Goal: Task Accomplishment & Management: Use online tool/utility

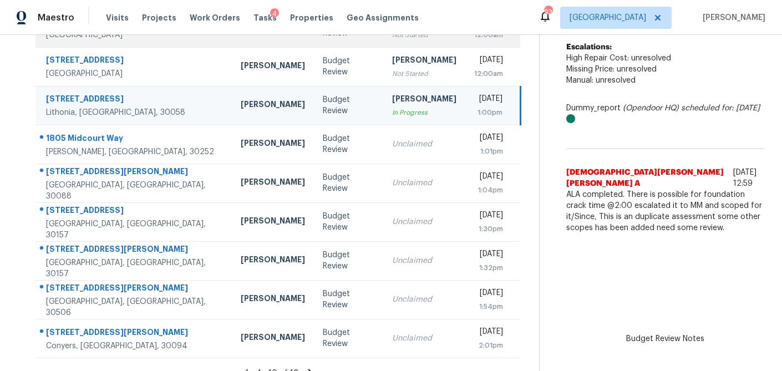
scroll to position [191, 0]
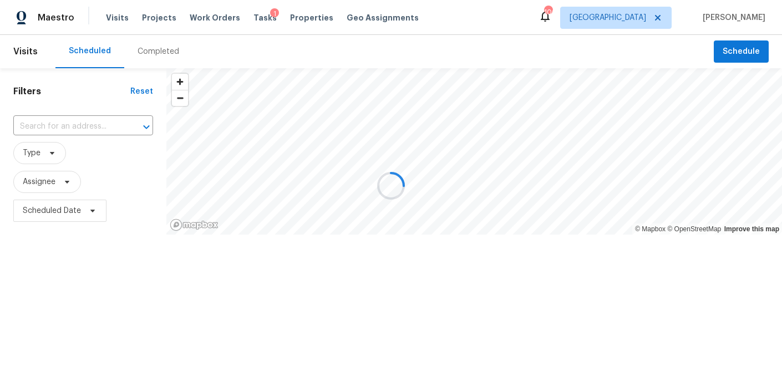
click at [298, 19] on div at bounding box center [391, 185] width 782 height 371
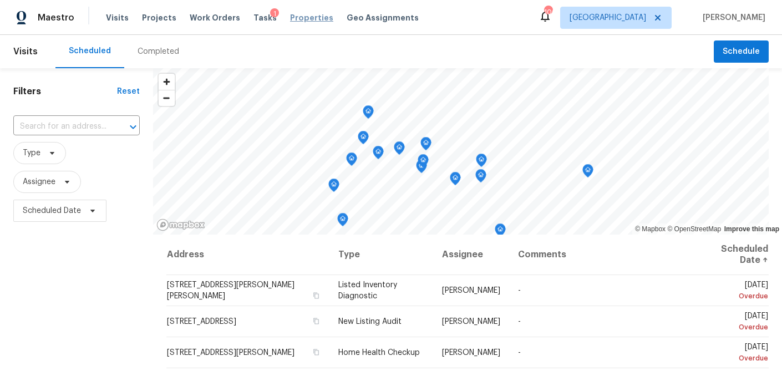
click at [299, 17] on span "Properties" at bounding box center [311, 17] width 43 height 11
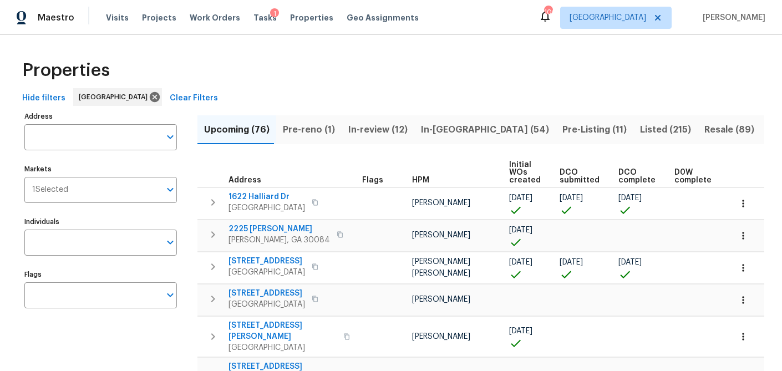
click at [91, 136] on input "Address" at bounding box center [92, 137] width 136 height 26
type input "7045 treeline dr"
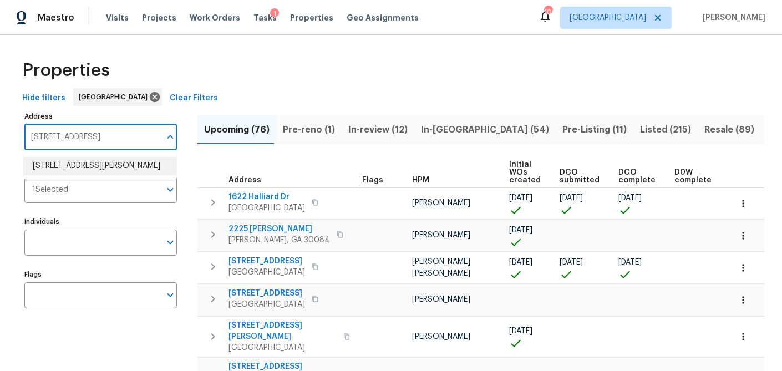
click at [77, 175] on li "7045 Treeline Dr Cumming GA 30028" at bounding box center [100, 166] width 152 height 18
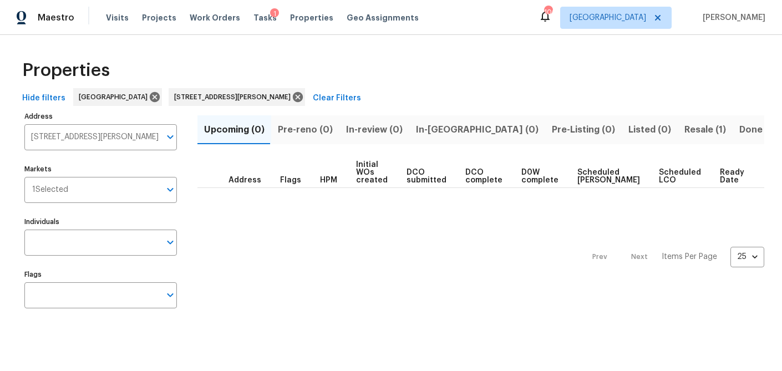
click at [684, 131] on span "Resale (1)" at bounding box center [705, 130] width 42 height 16
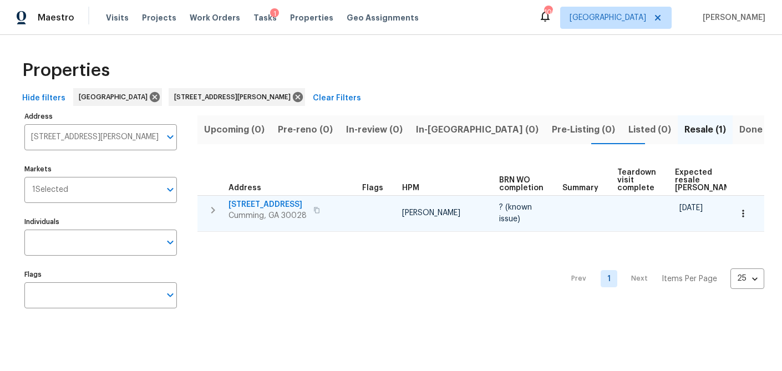
click at [259, 200] on span "7045 Treeline Dr" at bounding box center [267, 204] width 78 height 11
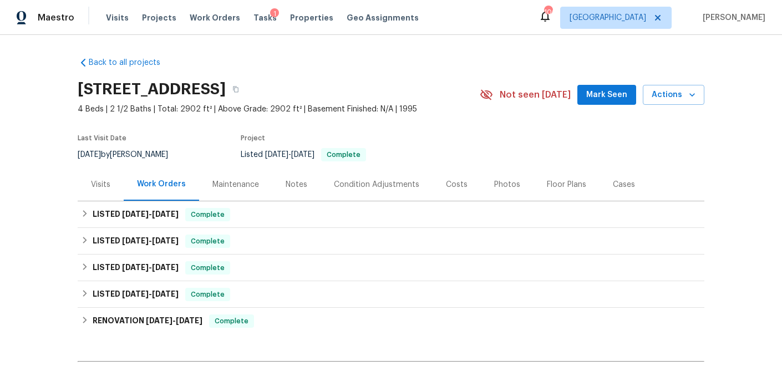
click at [100, 182] on div "Visits" at bounding box center [100, 184] width 19 height 11
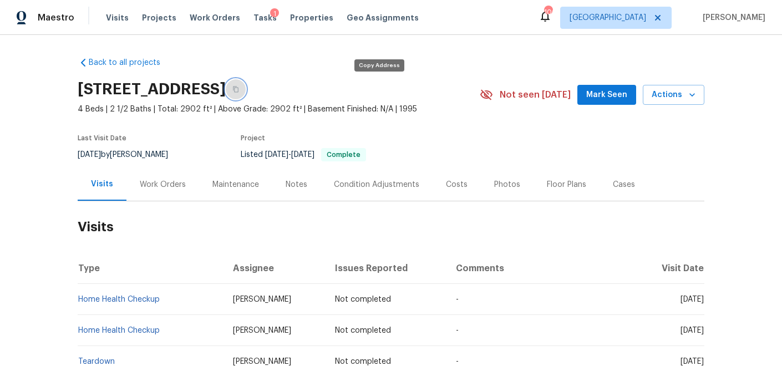
click at [239, 90] on icon "button" at bounding box center [235, 89] width 7 height 7
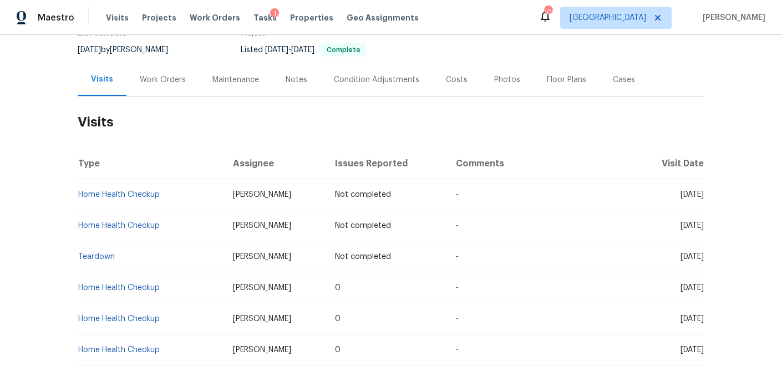
scroll to position [106, 0]
click at [152, 81] on div "Work Orders" at bounding box center [163, 78] width 46 height 11
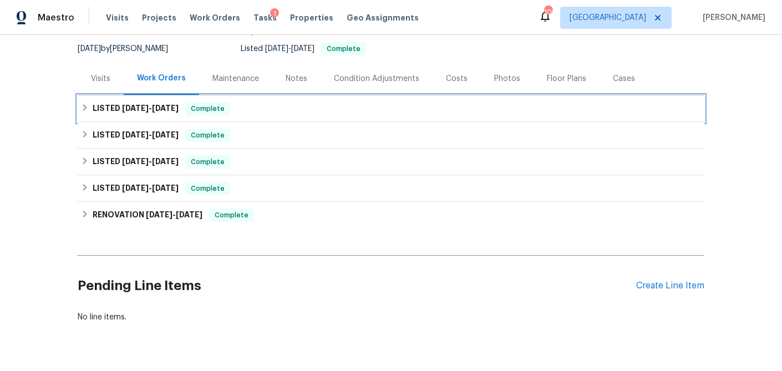
click at [85, 109] on icon at bounding box center [85, 108] width 8 height 8
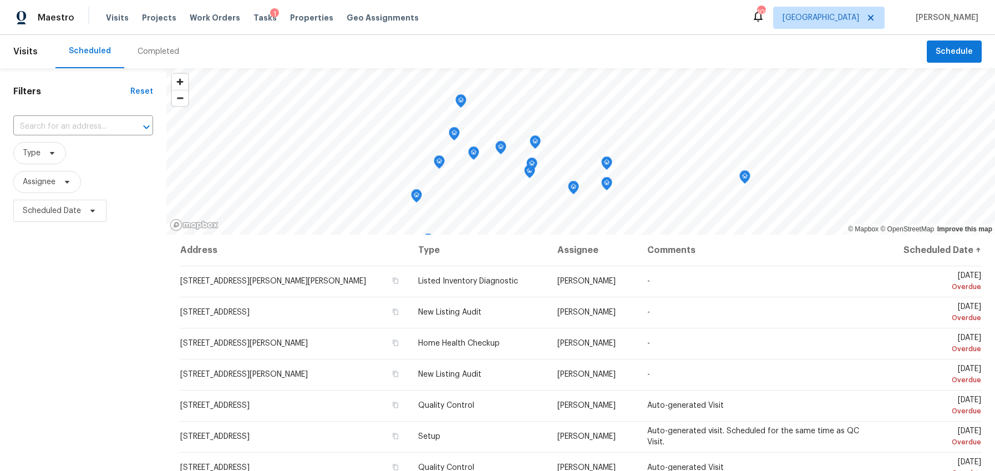
click at [152, 53] on div "Completed" at bounding box center [158, 51] width 42 height 11
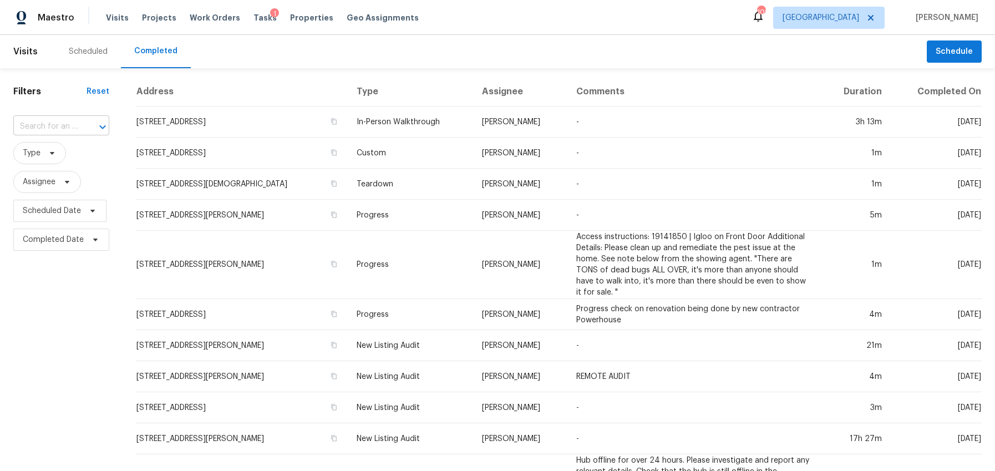
click at [42, 124] on input "text" at bounding box center [45, 126] width 65 height 17
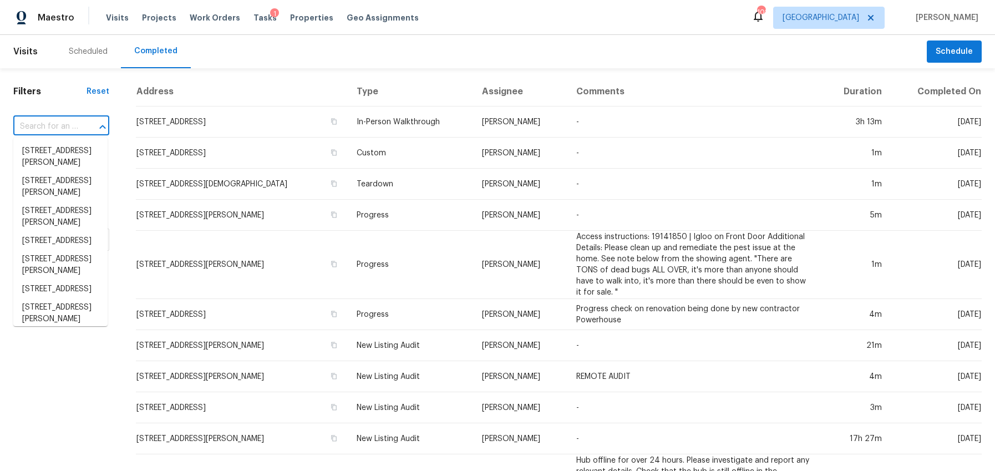
paste input "6935 Timbers East Ln, Lithonia, GA 30058"
type input "6935 Timbers East Ln, Lithonia, GA 30058"
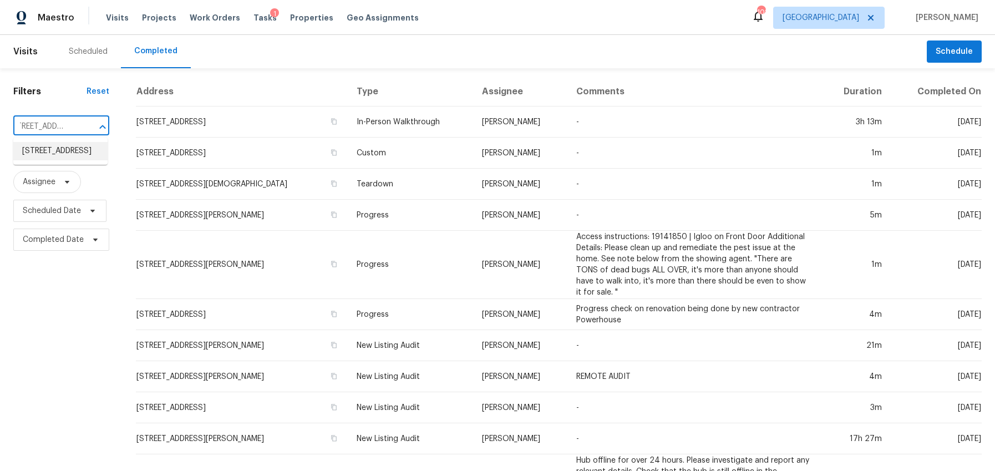
click at [47, 152] on li "6935 Timbers East Ln, Lithonia, GA 30058" at bounding box center [60, 151] width 94 height 18
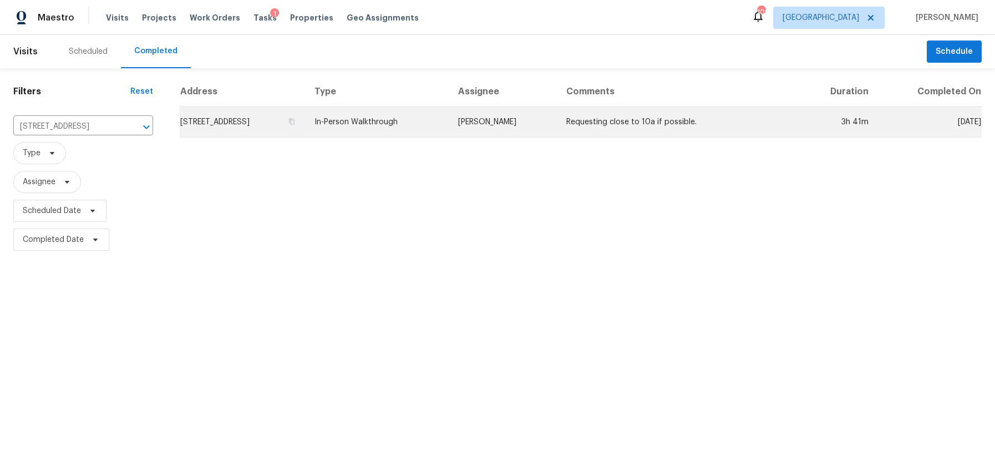
click at [252, 123] on td "[STREET_ADDRESS]" at bounding box center [243, 121] width 126 height 31
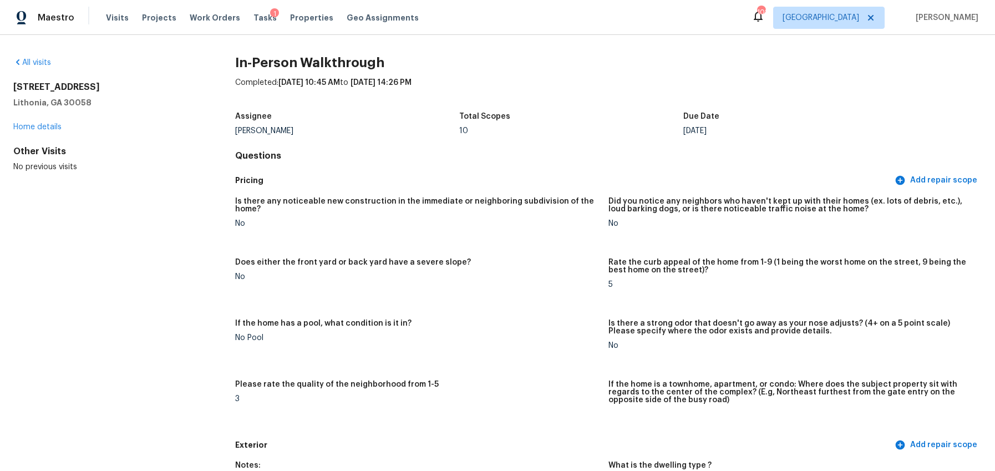
click at [128, 18] on div "Visits Projects Work Orders Tasks 1 Properties Geo Assignments" at bounding box center [269, 18] width 326 height 22
click at [120, 19] on span "Visits" at bounding box center [117, 17] width 23 height 11
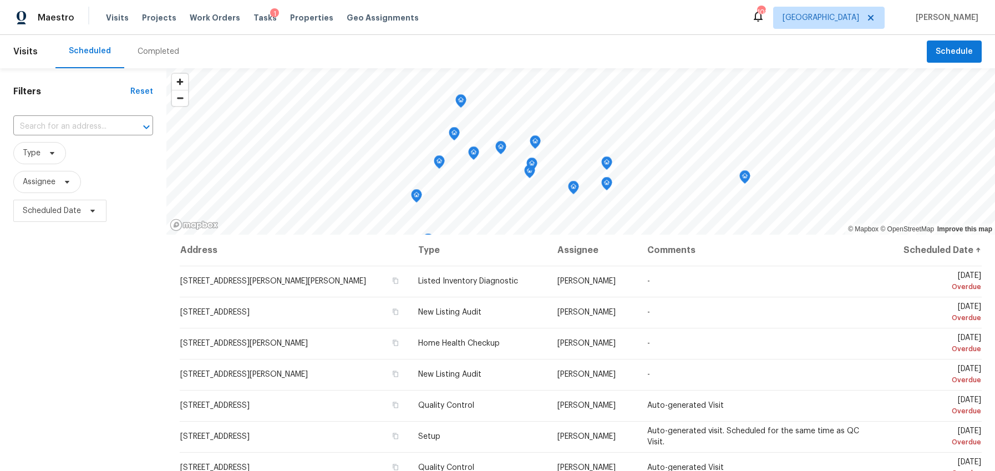
click at [165, 52] on div "Completed" at bounding box center [158, 51] width 42 height 11
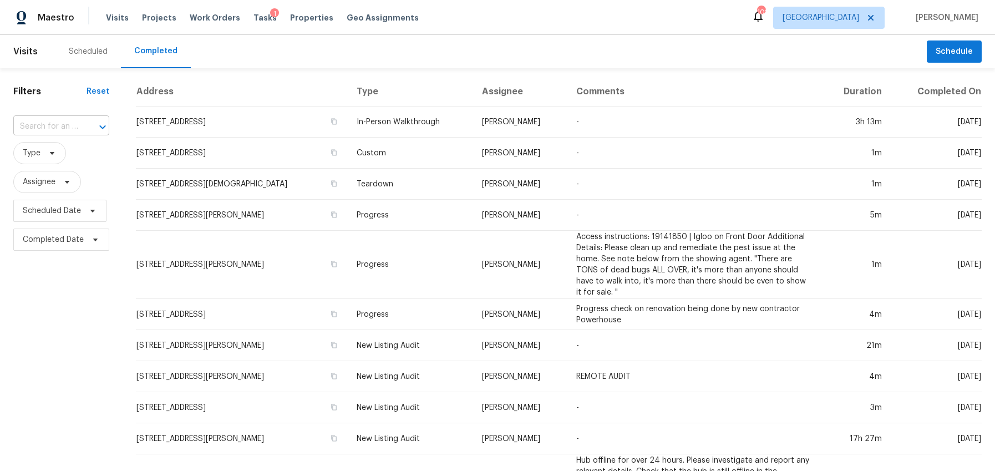
click at [50, 126] on input "text" at bounding box center [45, 126] width 65 height 17
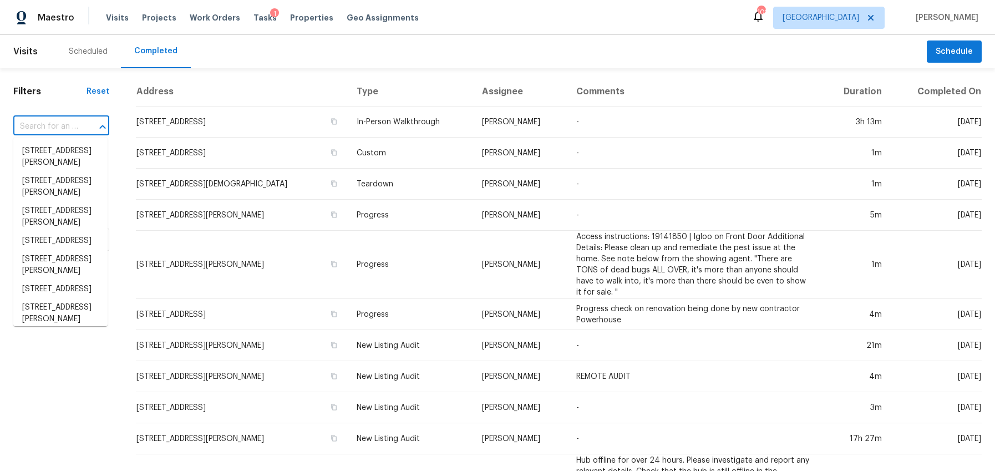
paste input "is 7045 Treeline Dr, Cumming, GA 30028 currently listed on the market or was it…"
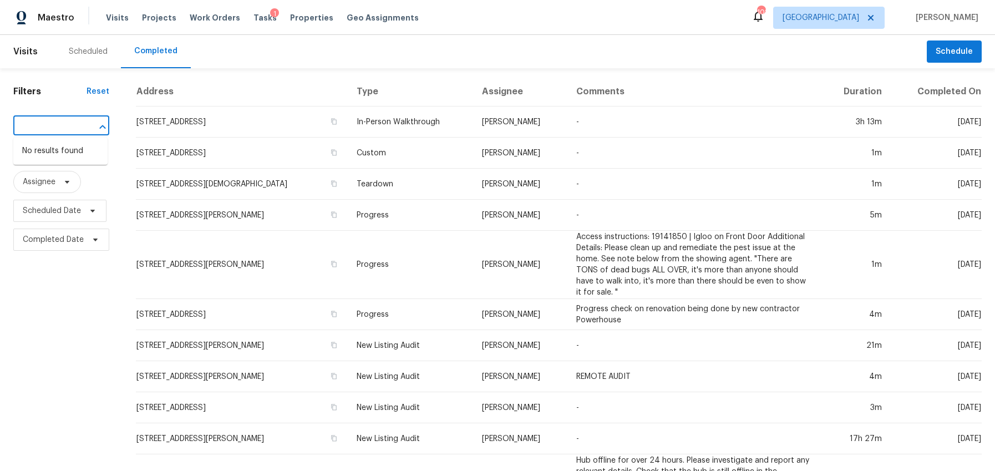
type input "is 7045 Treeline Dr, Cumming, GA 30028 currently listed on the market or was it…"
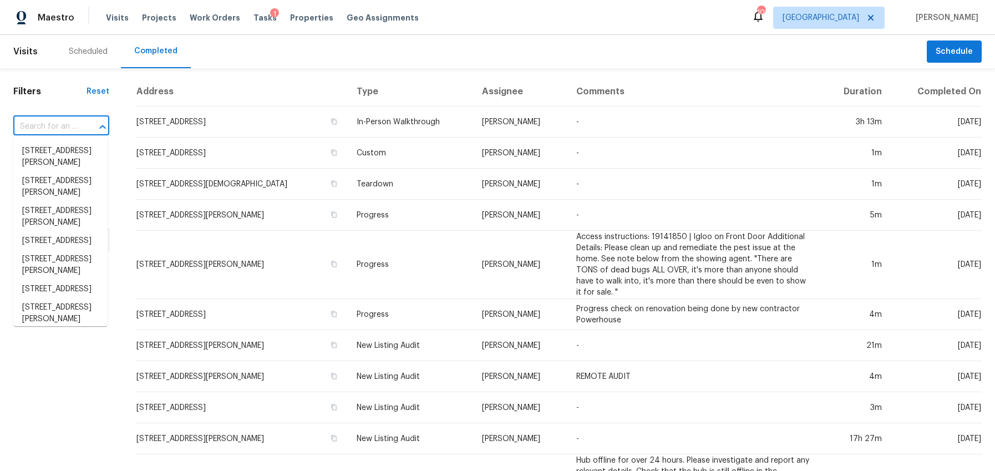
paste input "6935 Timbers East Ln, Lithonia, GA 30058"
type input "6935 Timbers East Ln, Lithonia, GA 30058"
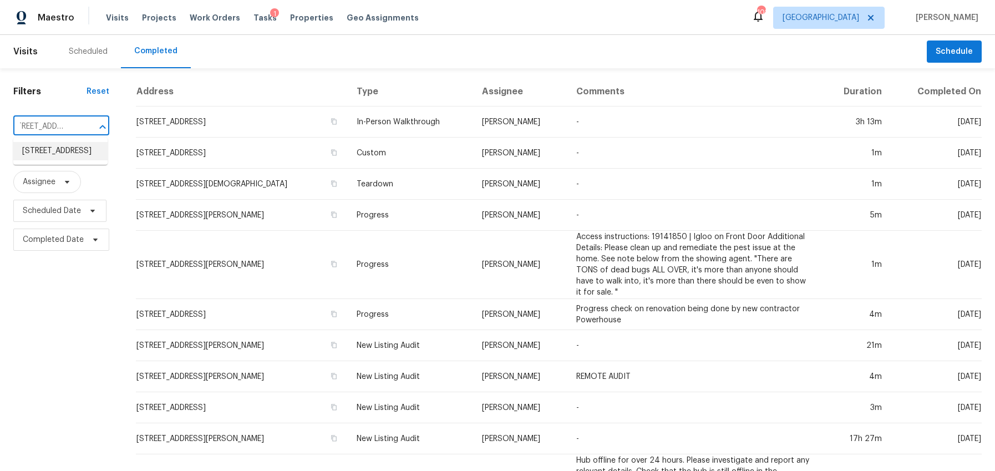
click at [62, 154] on li "6935 Timbers East Ln, Lithonia, GA 30058" at bounding box center [60, 151] width 94 height 18
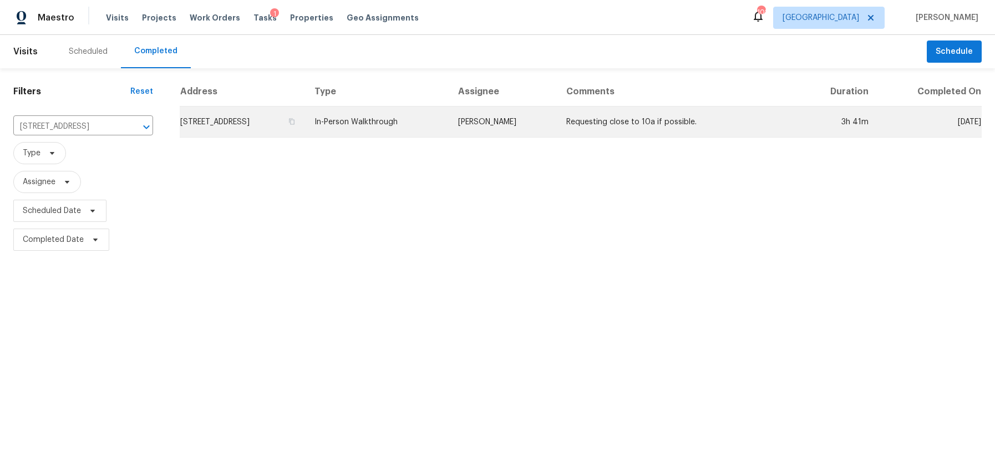
drag, startPoint x: 281, startPoint y: 120, endPoint x: 281, endPoint y: 126, distance: 6.1
click at [281, 120] on td "6935 Timbers East Ln, Lithonia, GA 30058" at bounding box center [243, 121] width 126 height 31
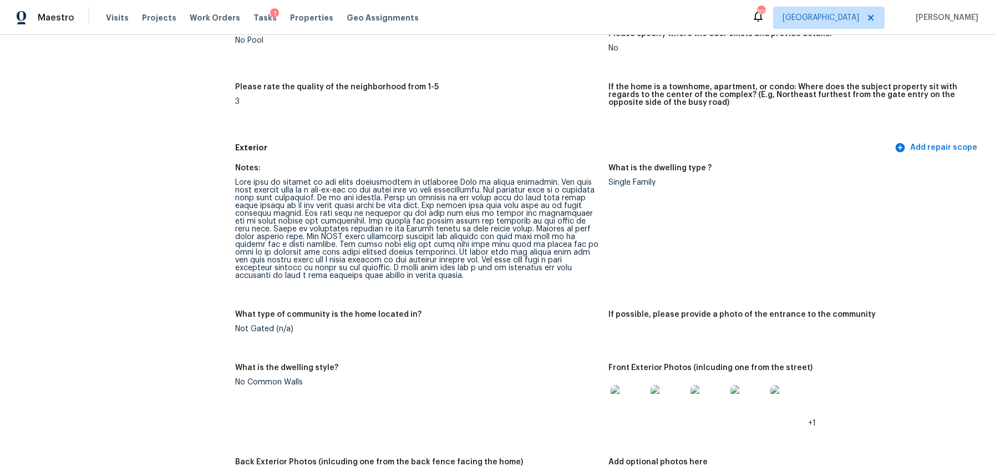
scroll to position [256, 0]
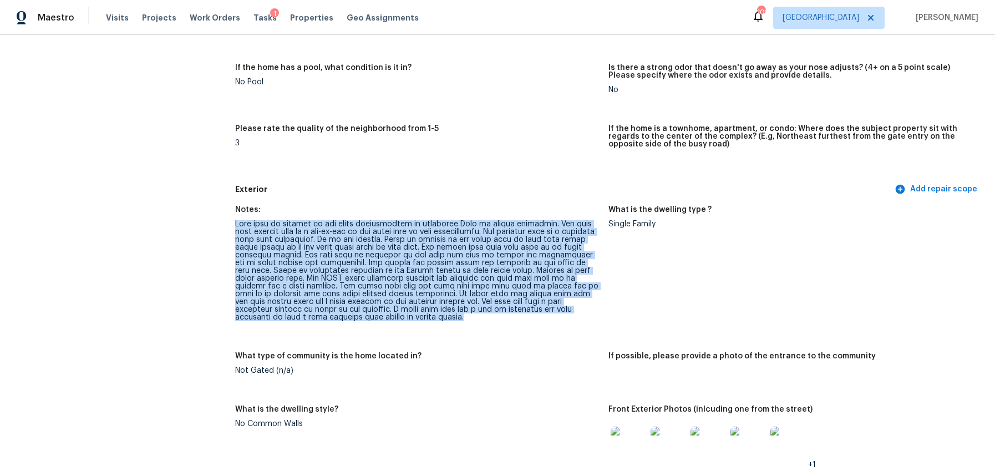
drag, startPoint x: 398, startPoint y: 319, endPoint x: 237, endPoint y: 213, distance: 191.8
click at [237, 213] on figure "Notes:" at bounding box center [421, 272] width 373 height 133
copy figure "This home is located in the older neighborhood in community That is highly popu…"
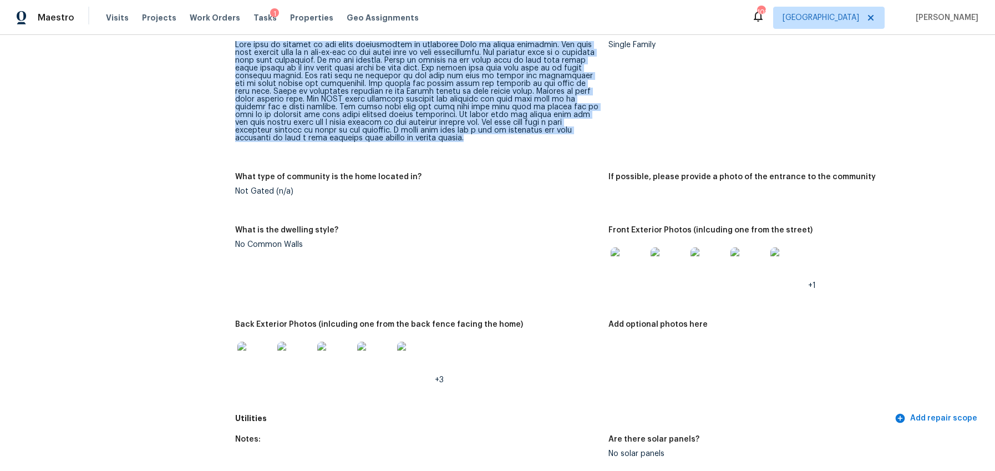
scroll to position [437, 0]
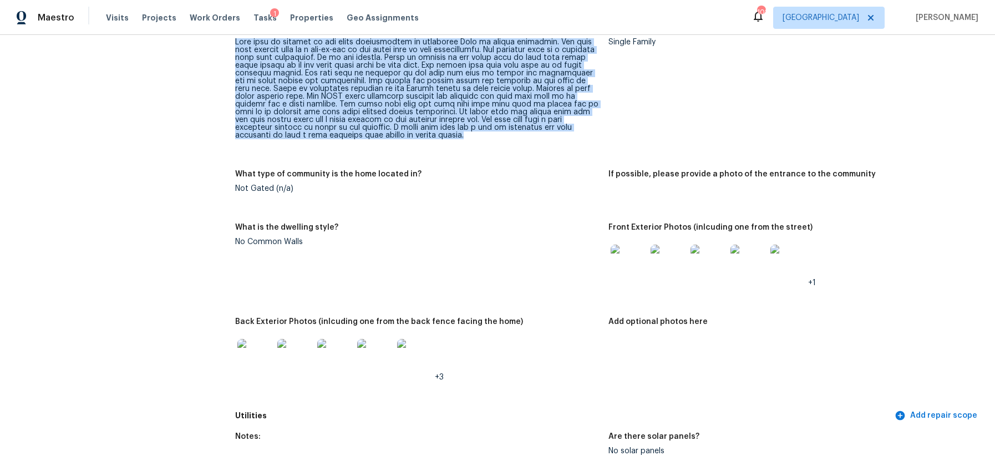
click at [624, 253] on img at bounding box center [627, 261] width 35 height 35
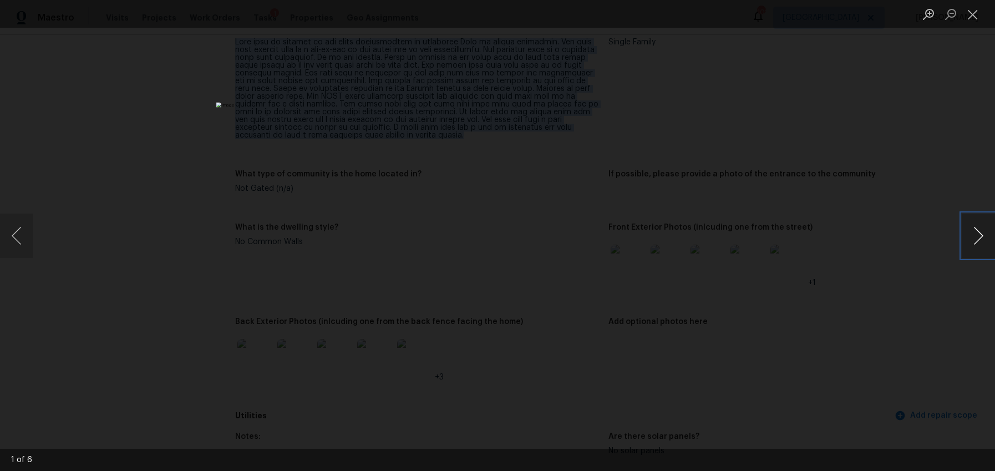
click at [973, 236] on button "Next image" at bounding box center [977, 235] width 33 height 44
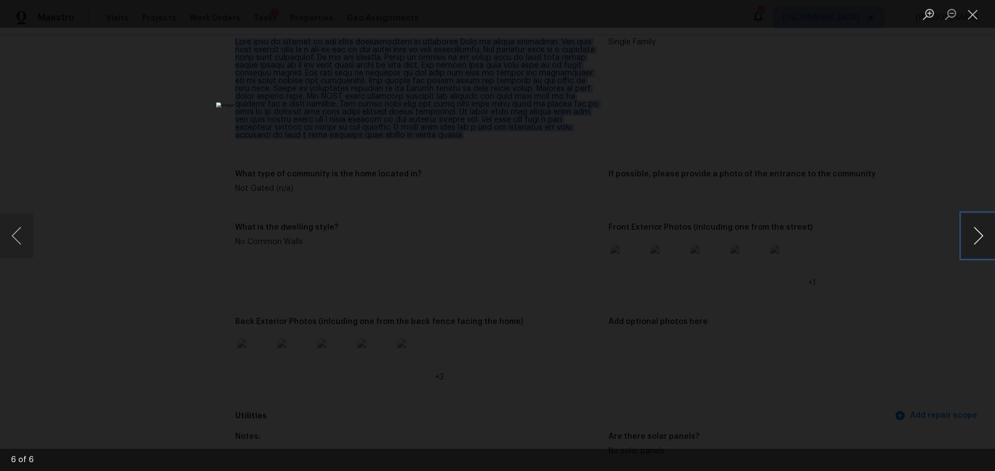
click at [973, 236] on button "Next image" at bounding box center [977, 235] width 33 height 44
click at [25, 240] on button "Previous image" at bounding box center [16, 235] width 33 height 44
click at [971, 242] on button "Next image" at bounding box center [977, 235] width 33 height 44
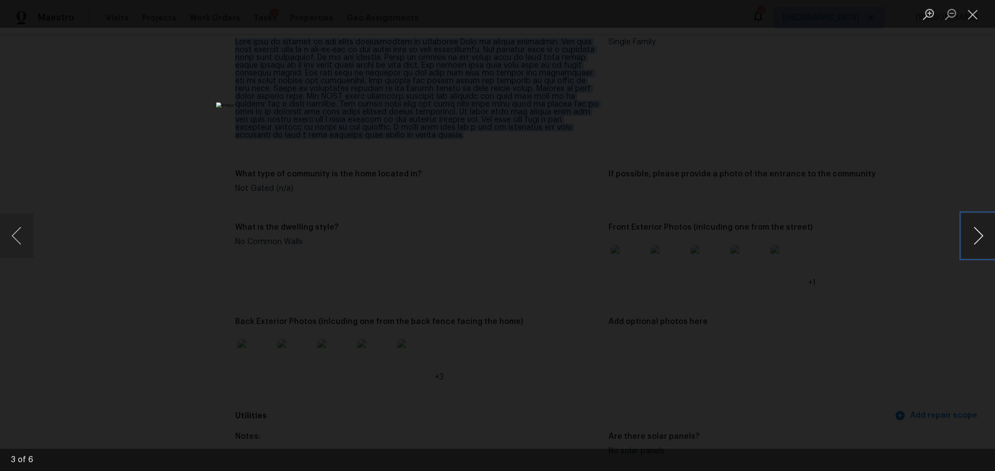
click at [971, 242] on button "Next image" at bounding box center [977, 235] width 33 height 44
click at [966, 21] on button "Close lightbox" at bounding box center [972, 13] width 22 height 19
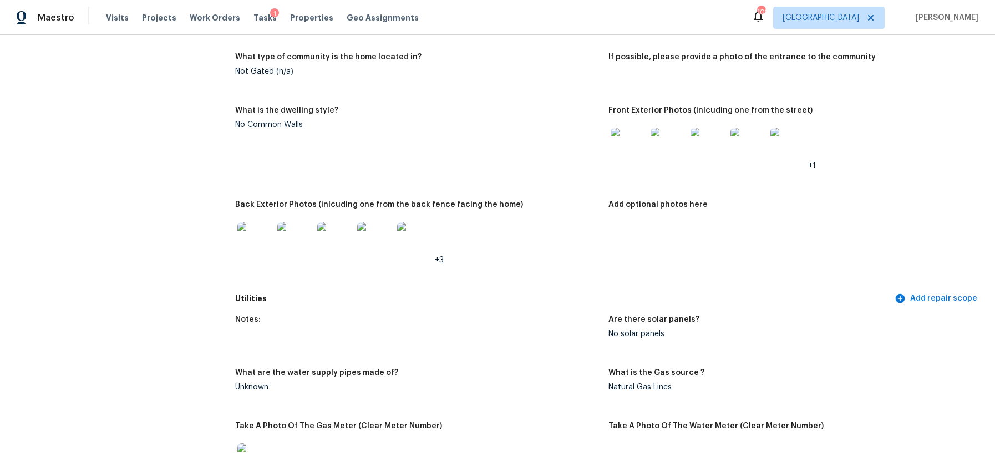
scroll to position [556, 0]
click at [264, 238] on img at bounding box center [254, 237] width 35 height 35
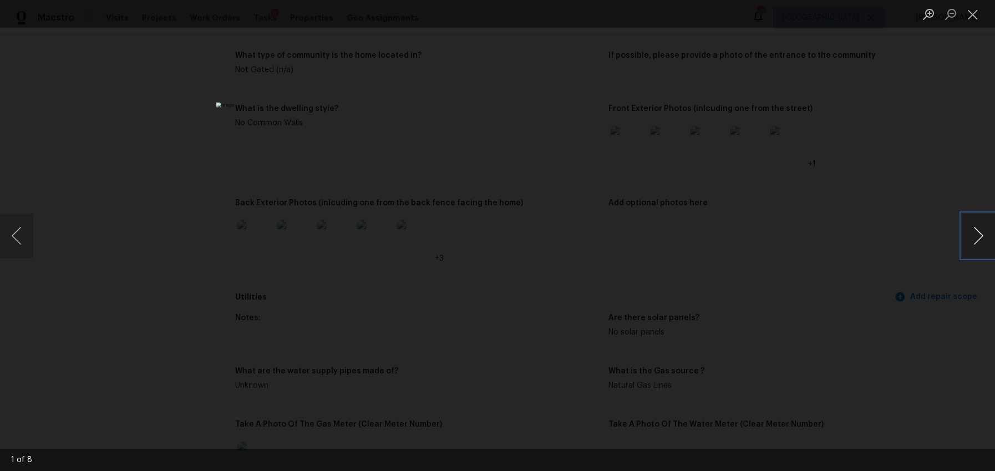
click at [966, 244] on button "Next image" at bounding box center [977, 235] width 33 height 44
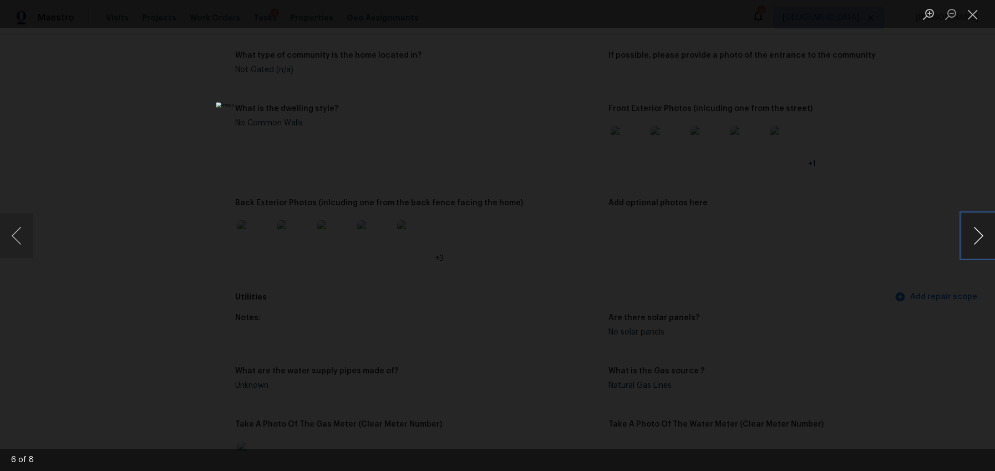
click at [966, 244] on button "Next image" at bounding box center [977, 235] width 33 height 44
click at [970, 14] on button "Close lightbox" at bounding box center [972, 13] width 22 height 19
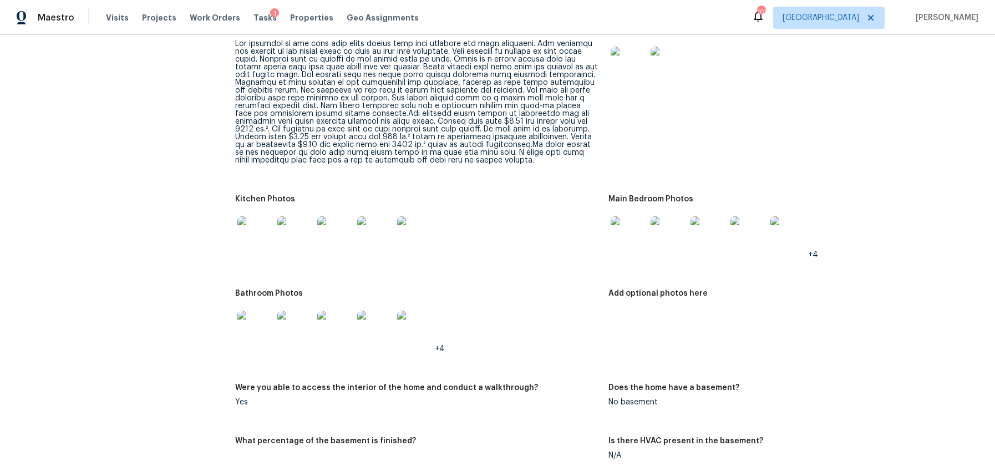
scroll to position [1328, 0]
click at [617, 236] on img at bounding box center [627, 233] width 35 height 35
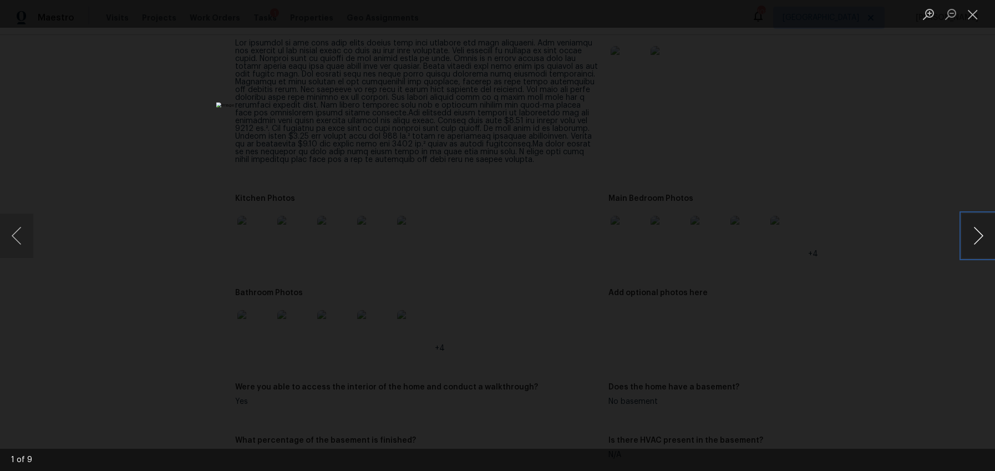
click at [969, 239] on button "Next image" at bounding box center [977, 235] width 33 height 44
click at [969, 19] on button "Close lightbox" at bounding box center [972, 13] width 22 height 19
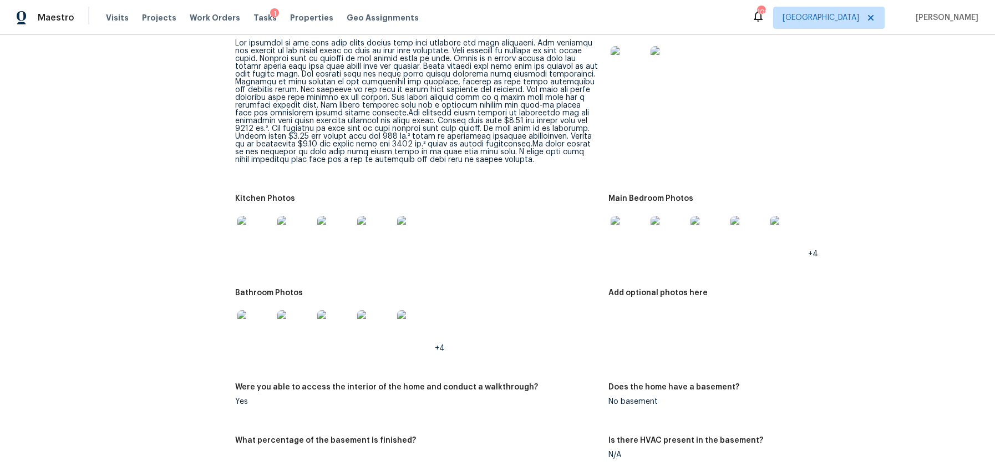
click at [257, 223] on img at bounding box center [254, 233] width 35 height 35
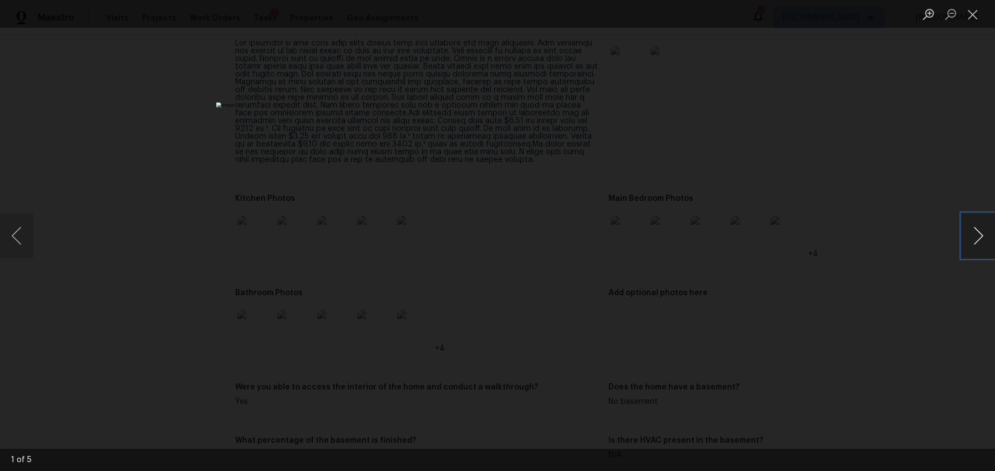
click at [982, 235] on button "Next image" at bounding box center [977, 235] width 33 height 44
click at [977, 235] on button "Next image" at bounding box center [977, 235] width 33 height 44
click at [975, 18] on button "Close lightbox" at bounding box center [972, 13] width 22 height 19
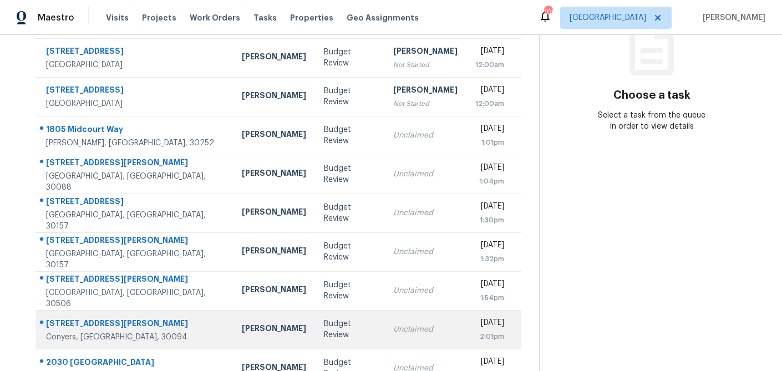
scroll to position [206, 0]
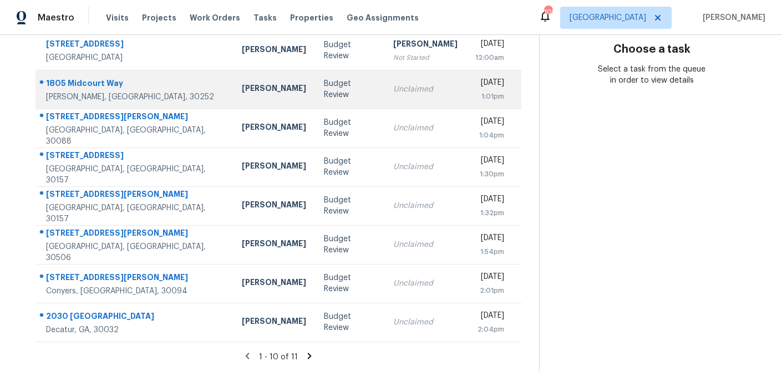
click at [384, 84] on td "Unclaimed" at bounding box center [425, 89] width 82 height 39
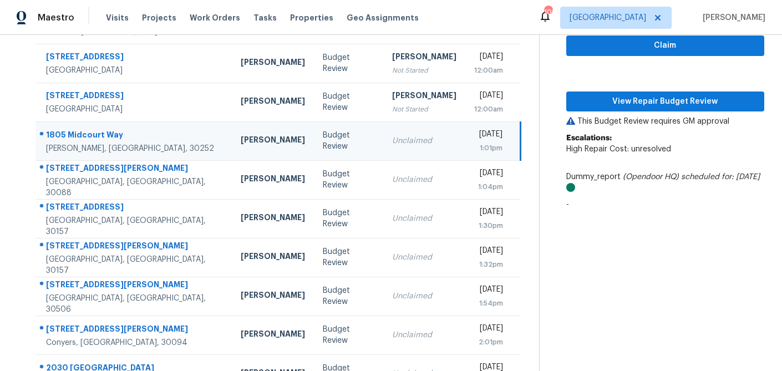
scroll to position [153, 0]
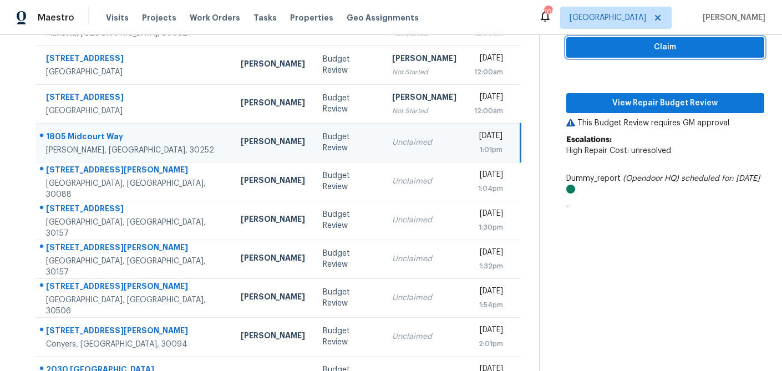
click at [651, 50] on span "Claim" at bounding box center [665, 47] width 180 height 14
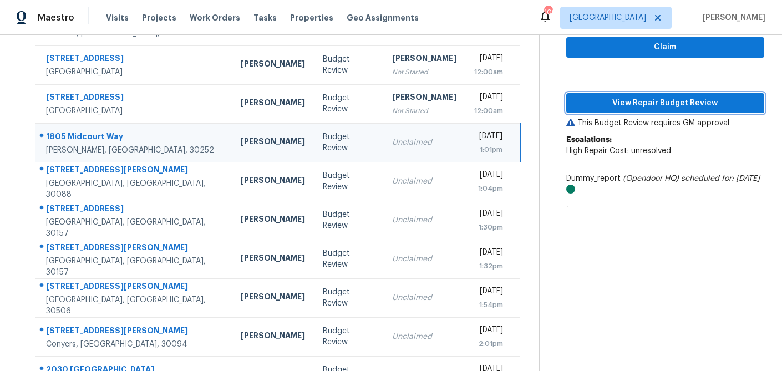
click at [640, 96] on span "View Repair Budget Review" at bounding box center [665, 103] width 180 height 14
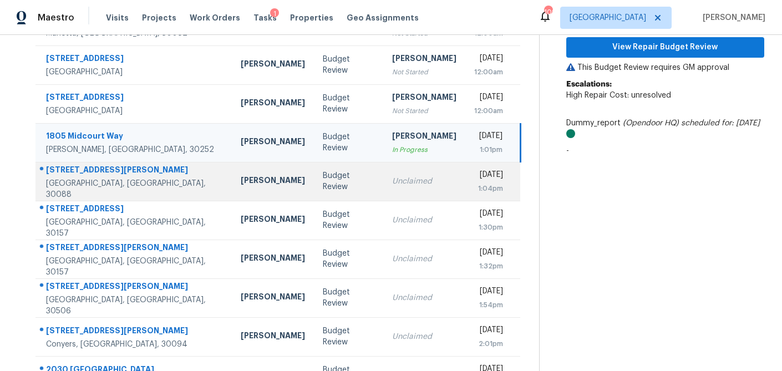
click at [314, 188] on td "Budget Review" at bounding box center [348, 181] width 69 height 39
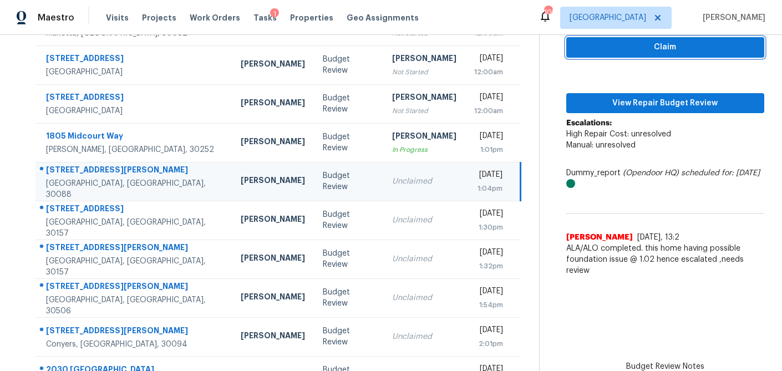
click at [603, 53] on span "Claim" at bounding box center [665, 47] width 180 height 14
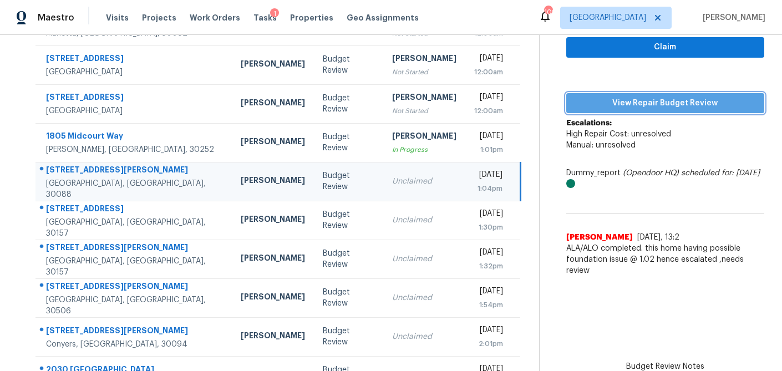
click at [598, 99] on span "View Repair Budget Review" at bounding box center [665, 103] width 180 height 14
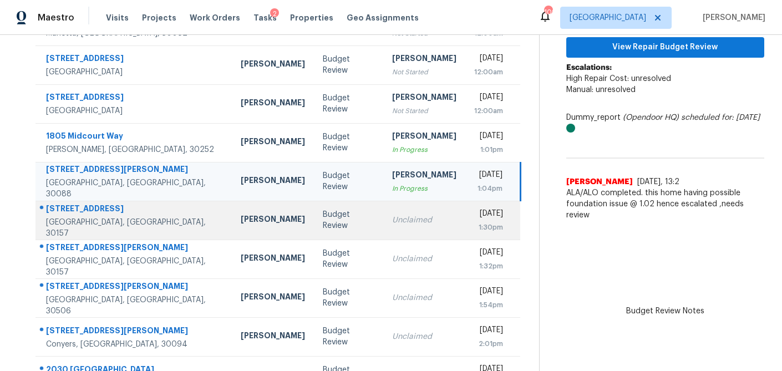
click at [392, 224] on div "Unclaimed" at bounding box center [424, 220] width 64 height 11
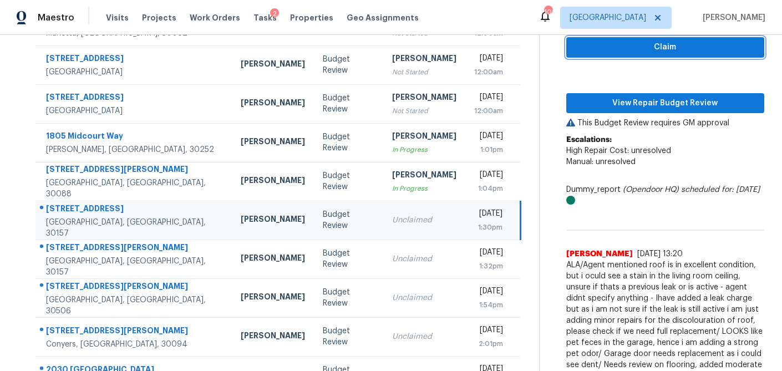
drag, startPoint x: 632, startPoint y: 52, endPoint x: 623, endPoint y: 83, distance: 31.9
click at [631, 53] on span "Claim" at bounding box center [665, 47] width 180 height 14
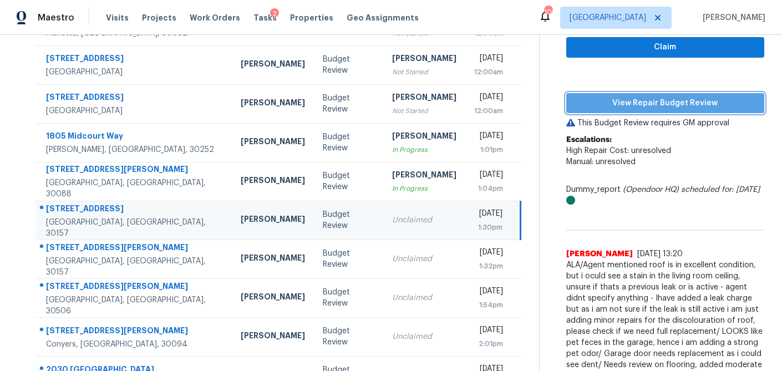
click at [619, 104] on span "View Repair Budget Review" at bounding box center [665, 103] width 180 height 14
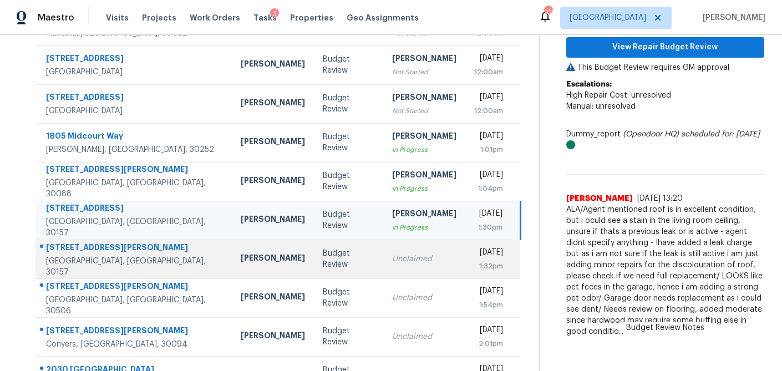
click at [323, 262] on div "Budget Review" at bounding box center [349, 259] width 52 height 22
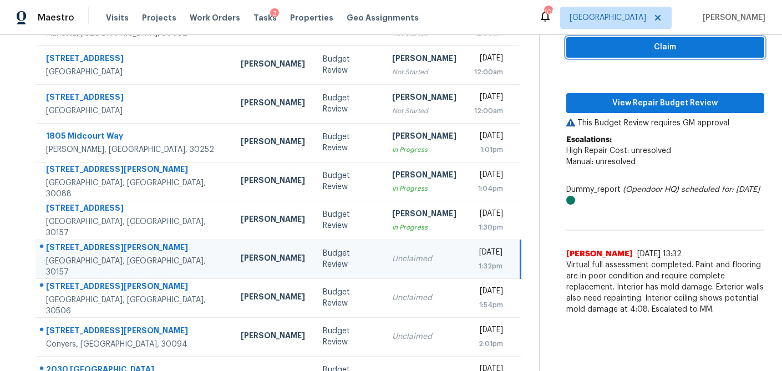
click at [652, 49] on span "Claim" at bounding box center [665, 47] width 180 height 14
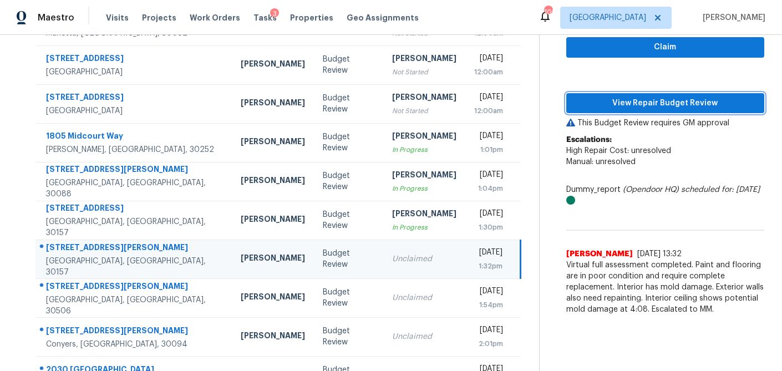
click at [621, 102] on span "View Repair Budget Review" at bounding box center [665, 103] width 180 height 14
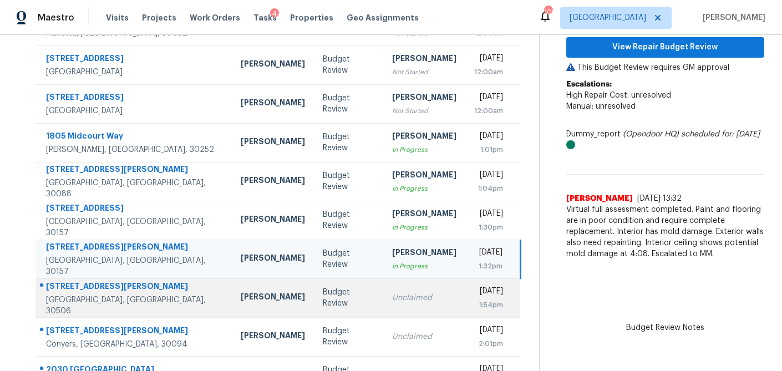
click at [323, 303] on div "Budget Review" at bounding box center [349, 298] width 52 height 22
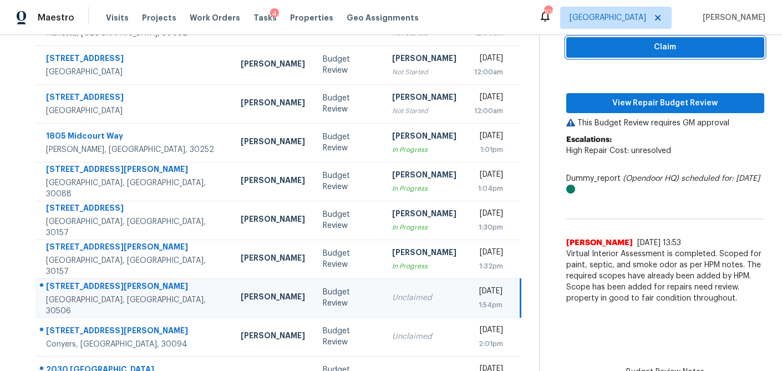
click at [679, 49] on span "Claim" at bounding box center [665, 47] width 180 height 14
click at [629, 118] on p "This Budget Review requires GM approval" at bounding box center [665, 123] width 198 height 11
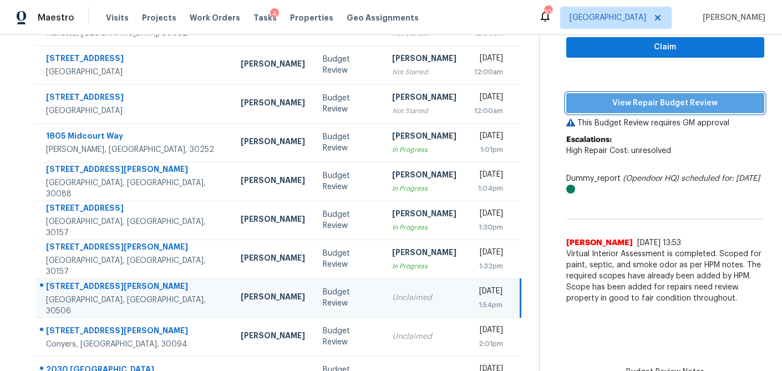
click at [635, 102] on span "View Repair Budget Review" at bounding box center [665, 103] width 180 height 14
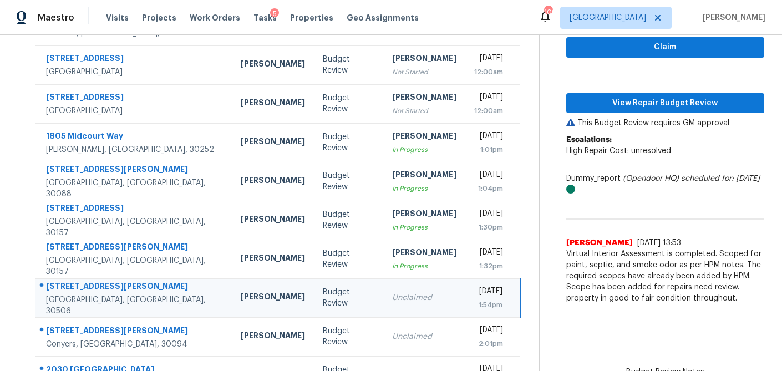
scroll to position [206, 0]
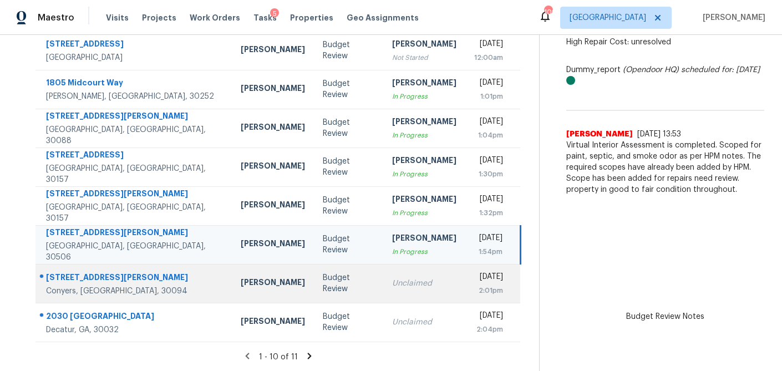
click at [392, 282] on div "Unclaimed" at bounding box center [424, 283] width 64 height 11
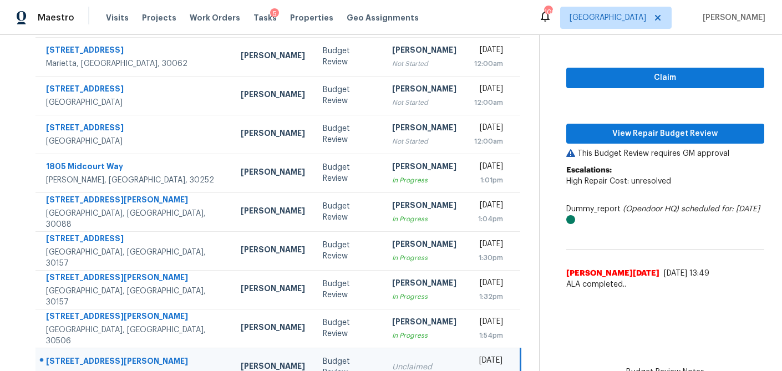
scroll to position [113, 0]
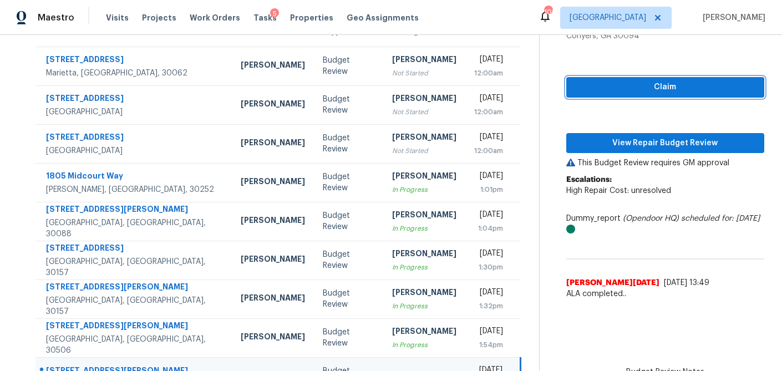
click at [632, 90] on span "Claim" at bounding box center [665, 87] width 180 height 14
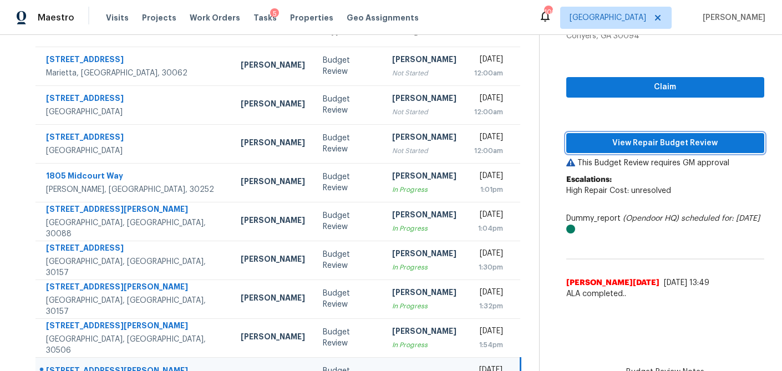
click at [610, 140] on span "View Repair Budget Review" at bounding box center [665, 143] width 180 height 14
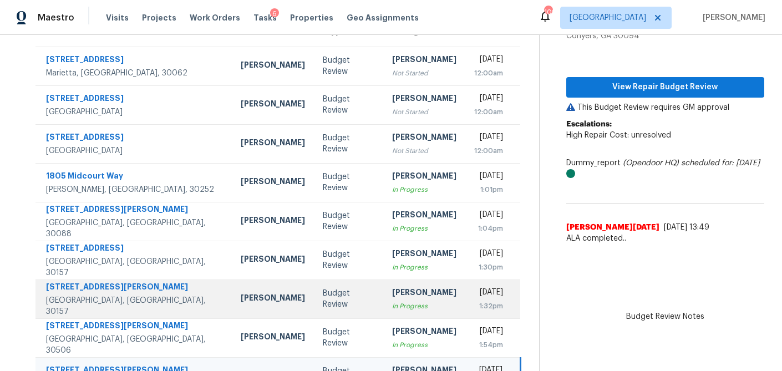
scroll to position [206, 0]
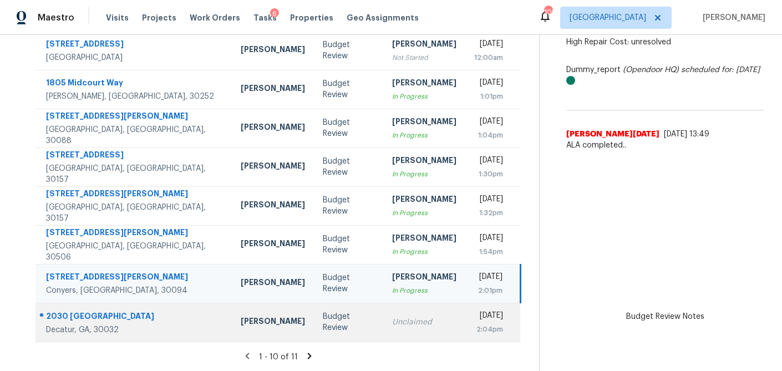
click at [314, 312] on td "Budget Review" at bounding box center [348, 322] width 69 height 39
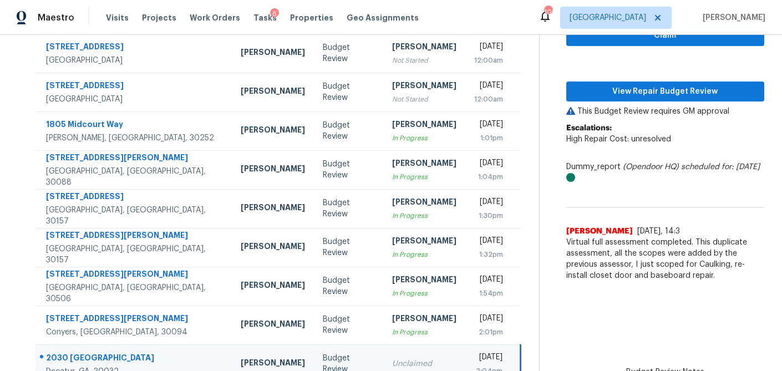
scroll to position [154, 0]
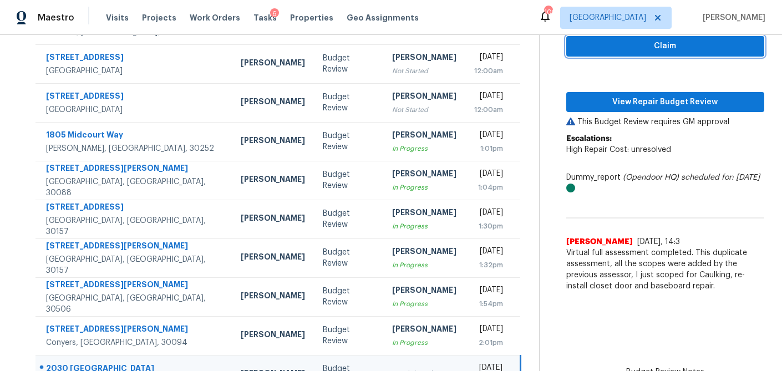
click at [673, 51] on span "Claim" at bounding box center [665, 46] width 180 height 14
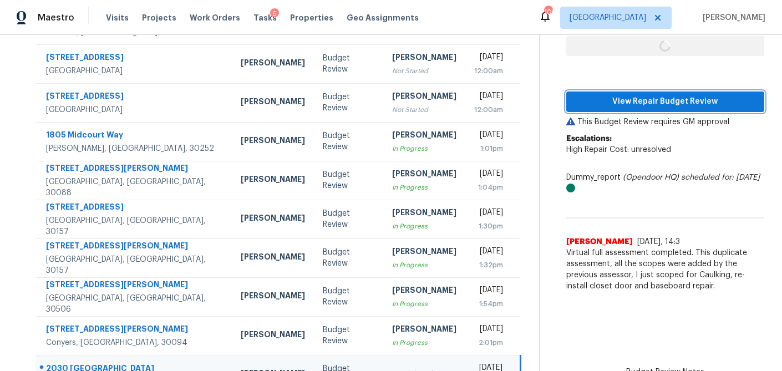
click at [653, 95] on span "View Repair Budget Review" at bounding box center [665, 102] width 180 height 14
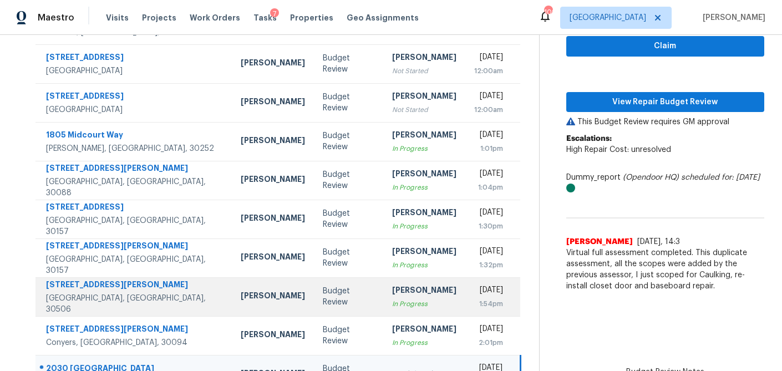
scroll to position [206, 0]
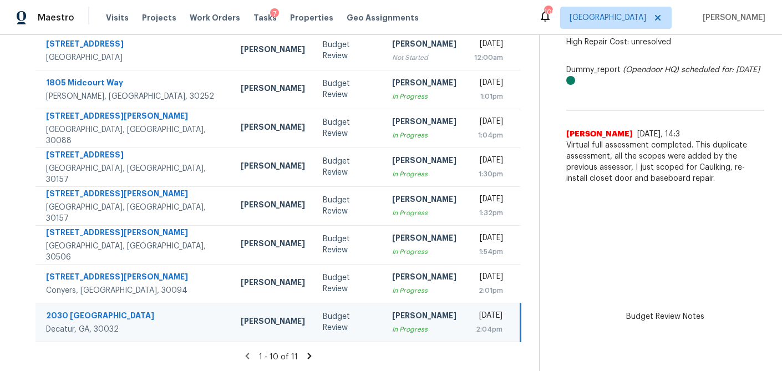
click at [308, 358] on icon at bounding box center [310, 356] width 4 height 6
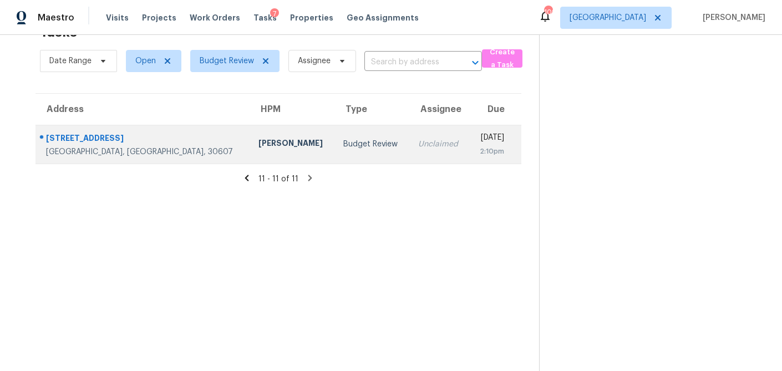
click at [258, 145] on div "[PERSON_NAME]" at bounding box center [291, 144] width 67 height 14
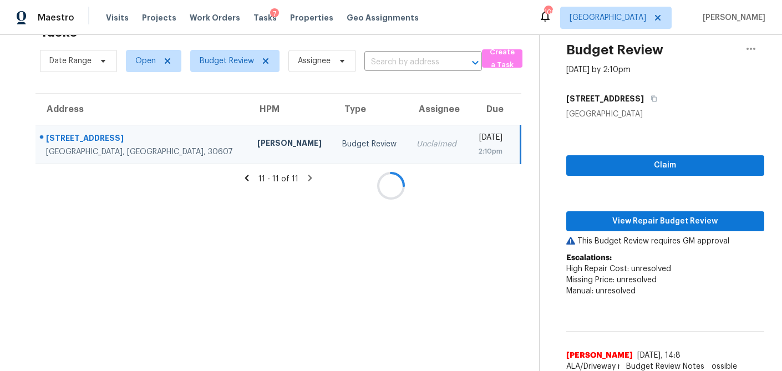
scroll to position [136, 0]
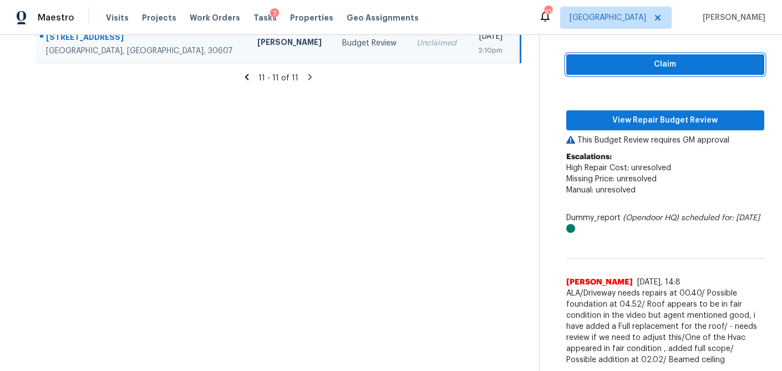
click at [595, 68] on span "Claim" at bounding box center [665, 65] width 180 height 14
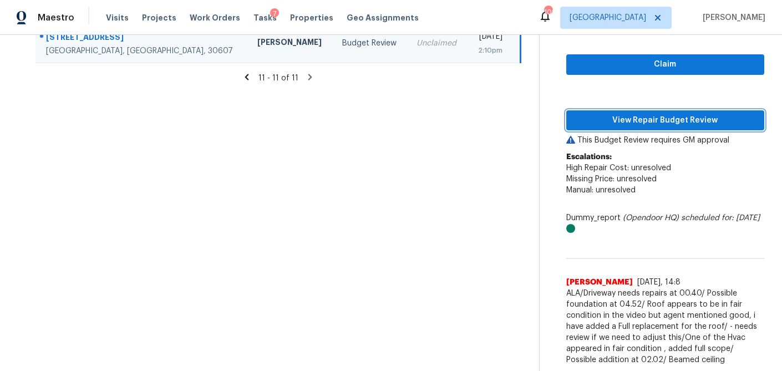
click at [604, 119] on span "View Repair Budget Review" at bounding box center [665, 121] width 180 height 14
